Goal: Transaction & Acquisition: Purchase product/service

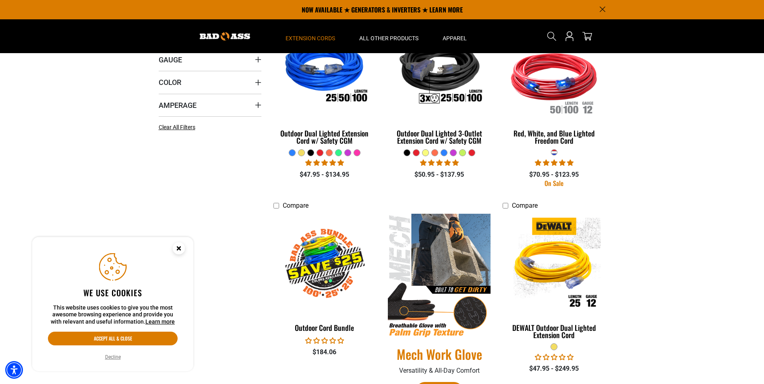
scroll to position [161, 0]
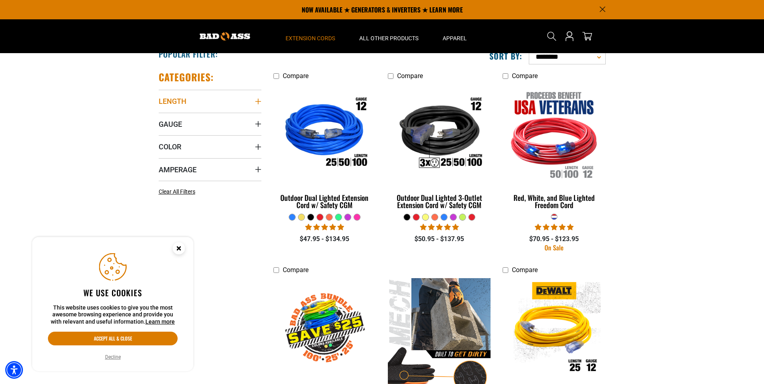
click at [212, 103] on summary "Length" at bounding box center [210, 101] width 103 height 23
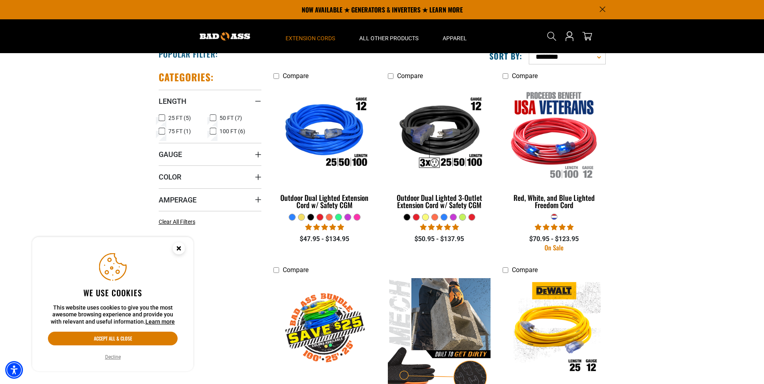
click at [213, 133] on icon at bounding box center [213, 131] width 6 height 10
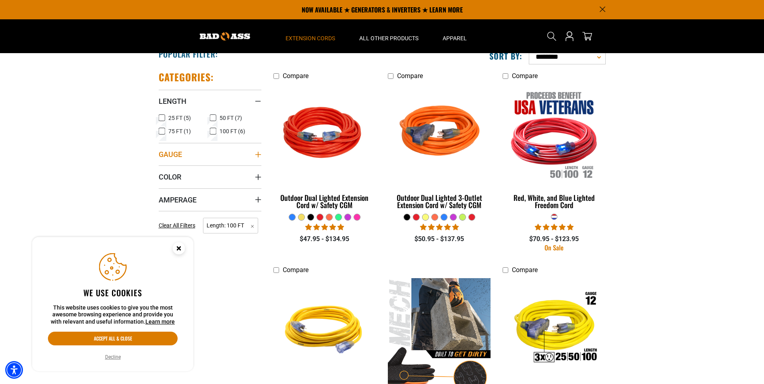
click at [203, 159] on summary "Gauge" at bounding box center [210, 154] width 103 height 23
click at [160, 171] on icon at bounding box center [162, 170] width 6 height 10
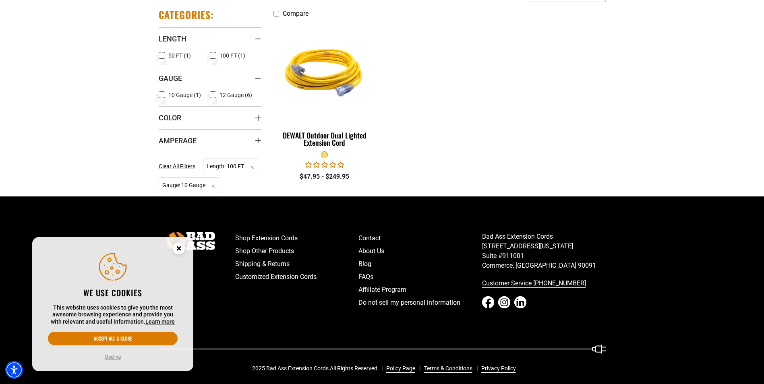
scroll to position [229, 0]
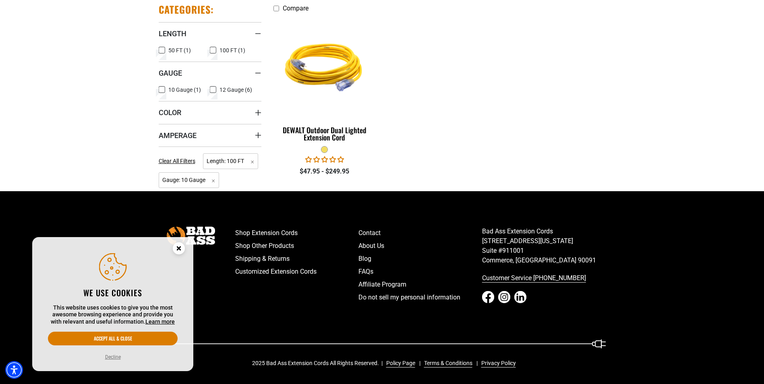
click at [307, 151] on fieldset at bounding box center [324, 149] width 103 height 7
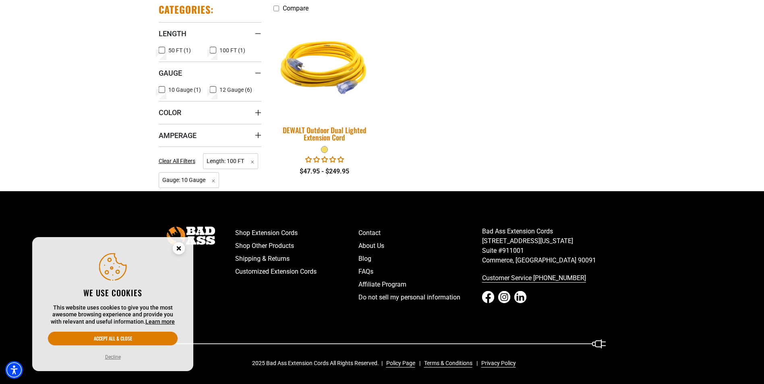
click at [324, 134] on div "DEWALT Outdoor Dual Lighted Extension Cord" at bounding box center [324, 133] width 103 height 14
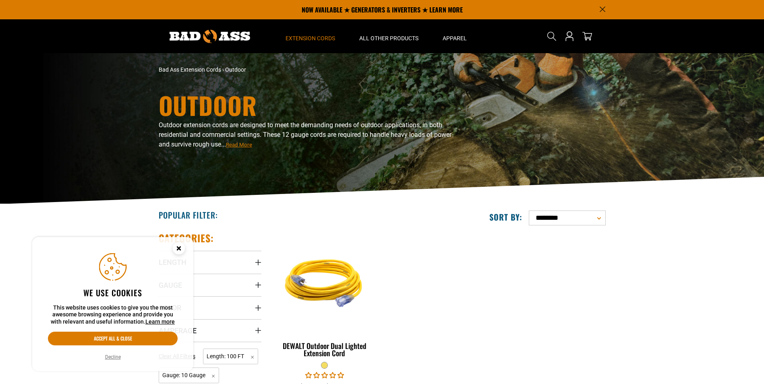
scroll to position [161, 0]
